Goal: Navigation & Orientation: Find specific page/section

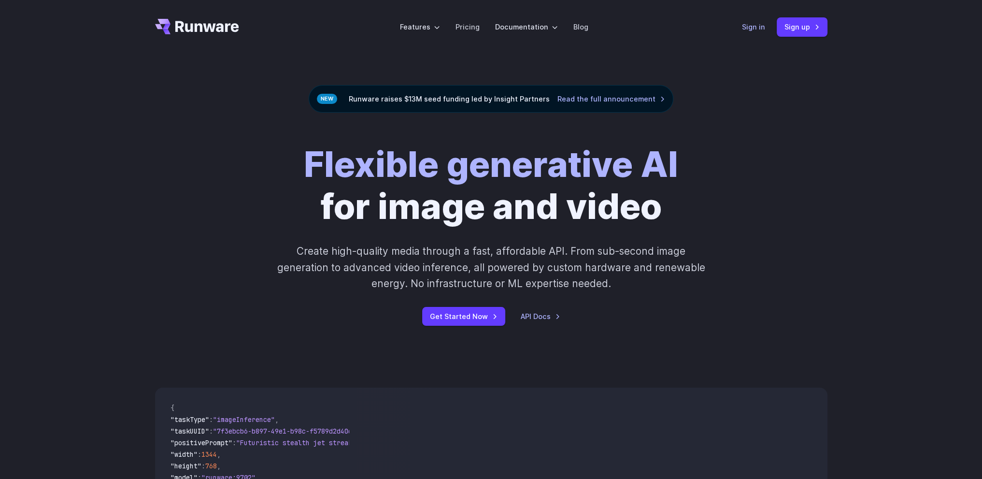
click at [750, 28] on link "Sign in" at bounding box center [753, 26] width 23 height 11
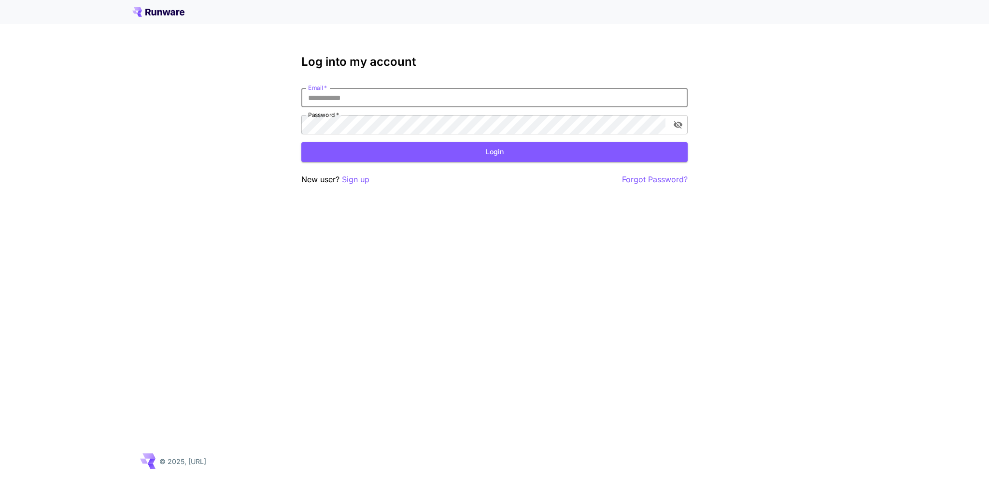
click at [404, 102] on input "Email   *" at bounding box center [494, 97] width 386 height 19
type input "**********"
click button "Login" at bounding box center [494, 152] width 386 height 20
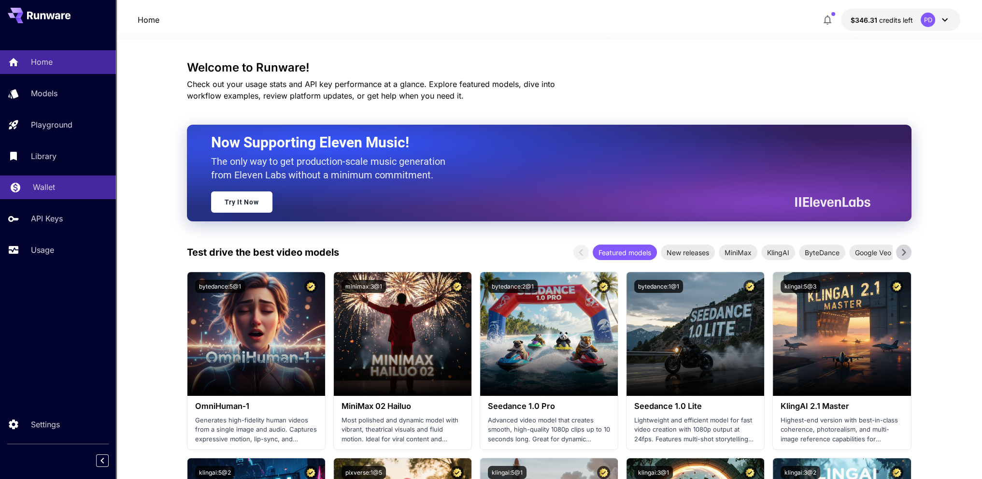
click at [54, 188] on p "Wallet" at bounding box center [44, 187] width 22 height 12
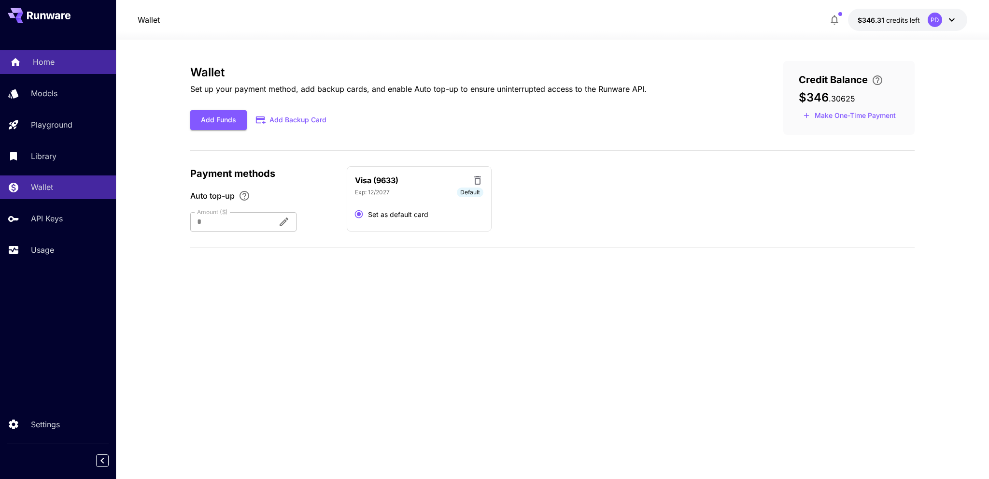
click at [50, 61] on p "Home" at bounding box center [44, 62] width 22 height 12
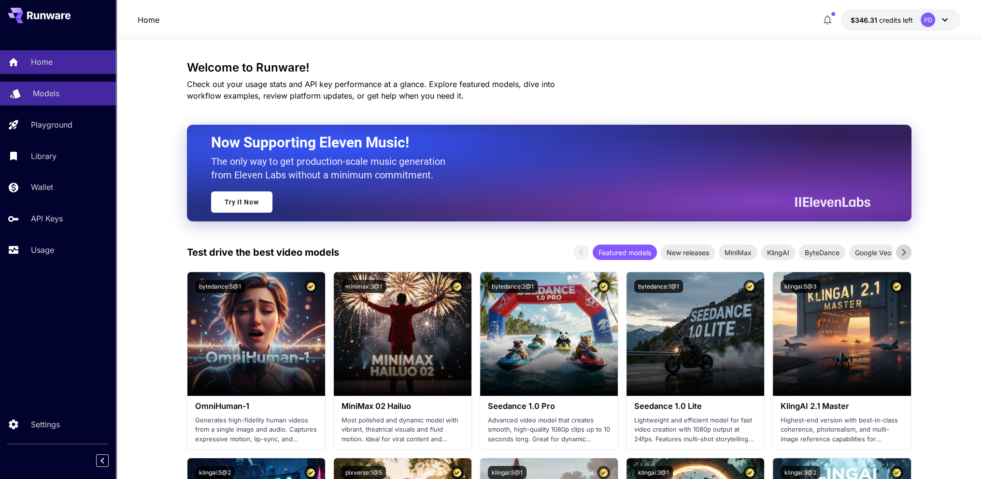
click at [65, 88] on div "Models" at bounding box center [70, 93] width 75 height 12
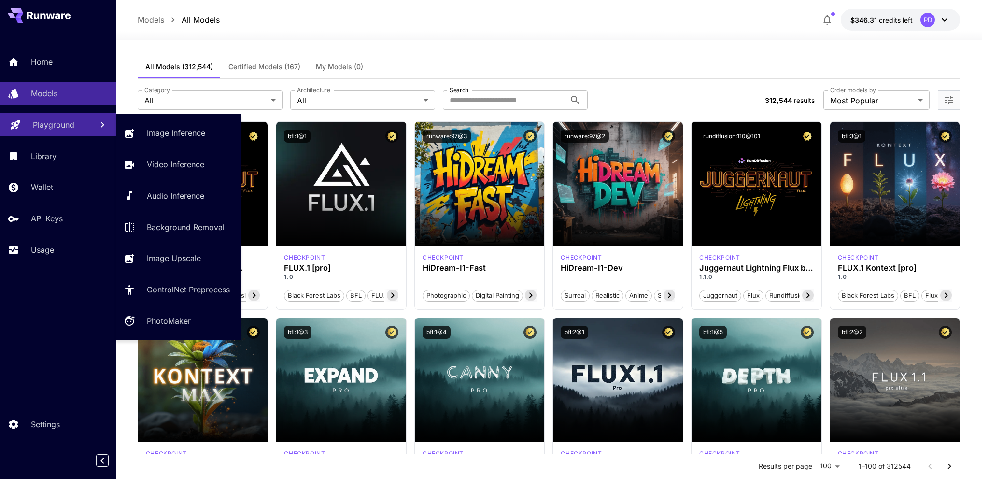
click at [64, 130] on p "Playground" at bounding box center [54, 125] width 42 height 12
